Goal: Task Accomplishment & Management: Complete application form

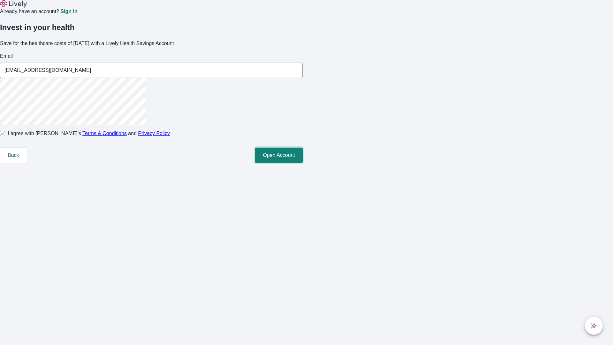
click at [303, 163] on button "Open Account" at bounding box center [279, 155] width 48 height 15
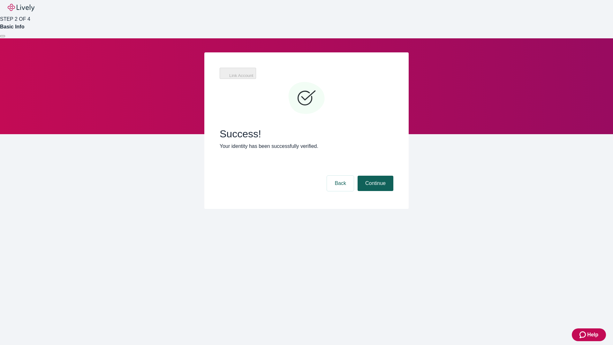
click at [374, 176] on button "Continue" at bounding box center [376, 183] width 36 height 15
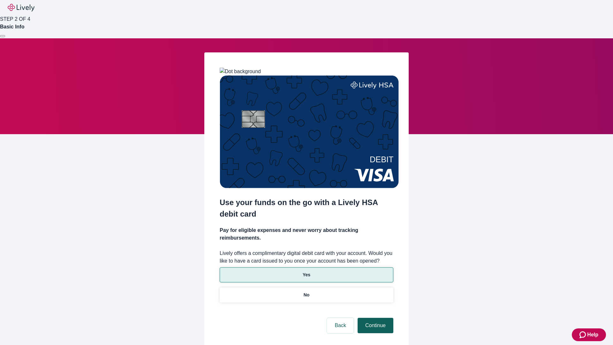
click at [306, 271] on p "Yes" at bounding box center [307, 274] width 8 height 7
click at [374, 318] on button "Continue" at bounding box center [376, 325] width 36 height 15
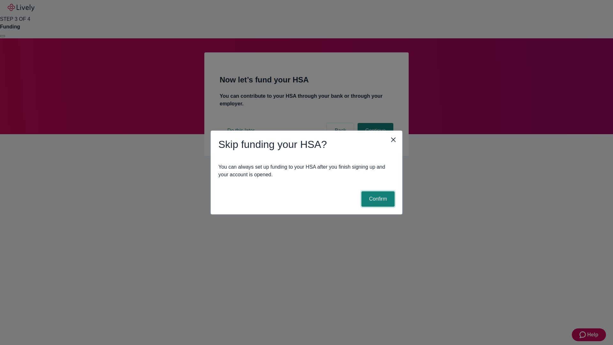
click at [377, 199] on button "Confirm" at bounding box center [377, 198] width 33 height 15
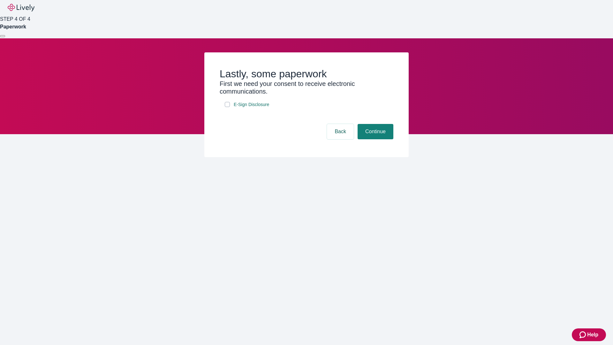
click at [227, 107] on input "E-Sign Disclosure" at bounding box center [227, 104] width 5 height 5
checkbox input "true"
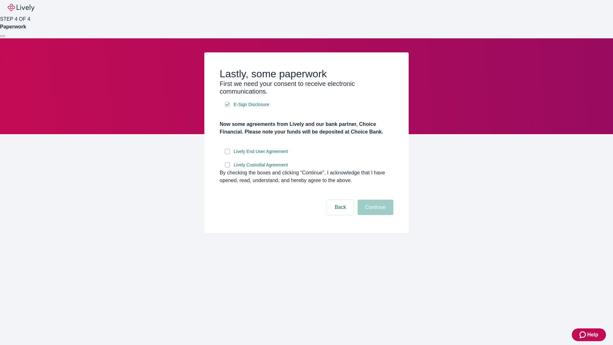
click at [227, 154] on input "Lively End User Agreement" at bounding box center [227, 151] width 5 height 5
checkbox input "true"
click at [227, 167] on input "Lively Custodial Agreement" at bounding box center [227, 164] width 5 height 5
checkbox input "true"
click at [374, 215] on button "Continue" at bounding box center [376, 207] width 36 height 15
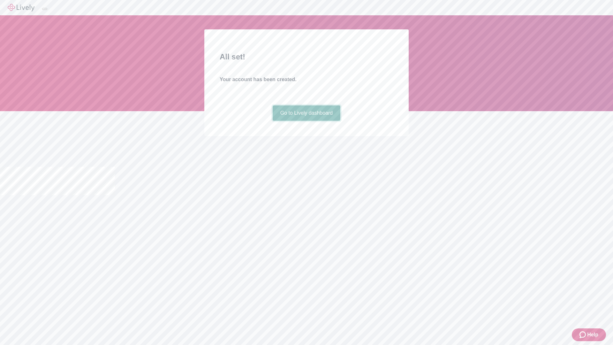
click at [306, 121] on link "Go to Lively dashboard" at bounding box center [307, 112] width 68 height 15
